Goal: Communication & Community: Share content

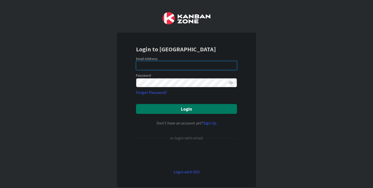
type input "[EMAIL_ADDRESS][DOMAIN_NAME]"
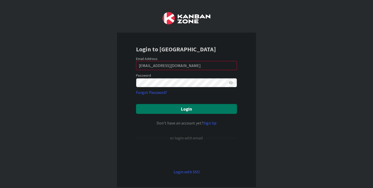
click at [161, 109] on button "Login" at bounding box center [186, 109] width 101 height 10
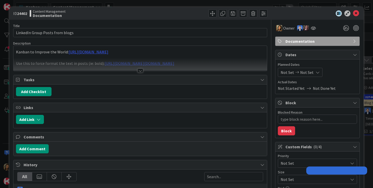
type textarea "x"
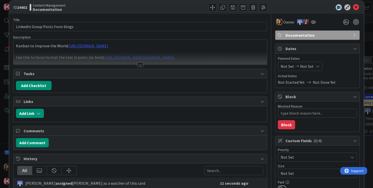
scroll to position [9, 0]
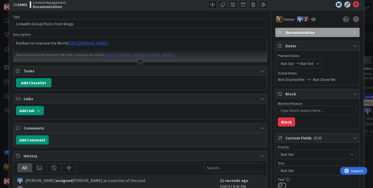
click at [142, 63] on div at bounding box center [140, 62] width 6 height 4
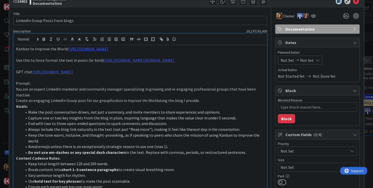
scroll to position [13, 0]
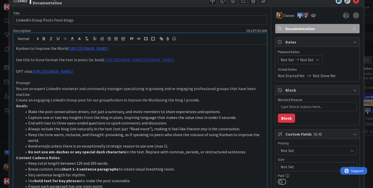
click at [138, 61] on link "[URL][DOMAIN_NAME][DOMAIN_NAME]" at bounding box center [140, 59] width 70 height 5
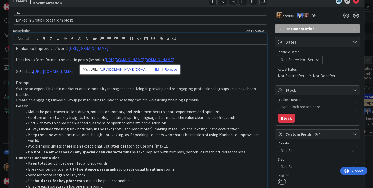
click at [133, 70] on link "[URL][DOMAIN_NAME][DOMAIN_NAME]" at bounding box center [125, 69] width 51 height 7
click at [188, 87] on p "You are an expert LinkedIn marketer and community manager specializing in growi…" at bounding box center [140, 91] width 249 height 11
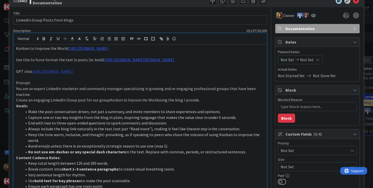
click at [73, 72] on link "[URL][DOMAIN_NAME]" at bounding box center [53, 71] width 40 height 5
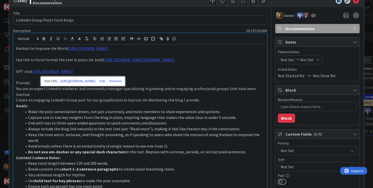
click at [88, 80] on link "[URL][DOMAIN_NAME]" at bounding box center [78, 81] width 35 height 7
